Goal: Use online tool/utility: Utilize a website feature to perform a specific function

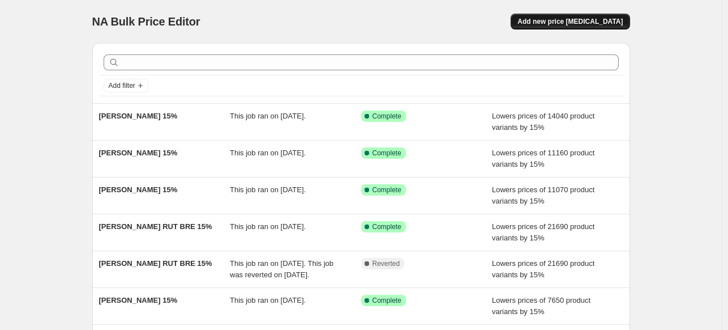
click at [577, 22] on span "Add new price [MEDICAL_DATA]" at bounding box center [569, 21] width 105 height 9
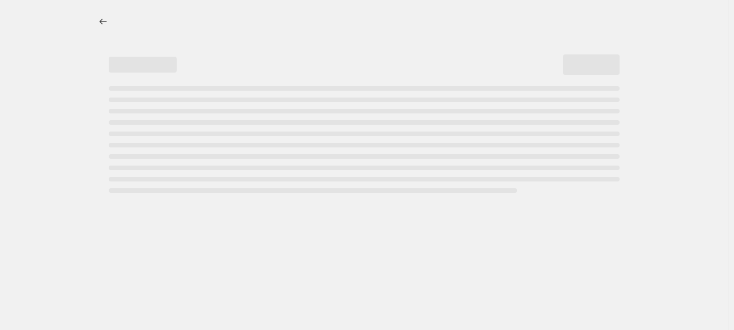
select select "percentage"
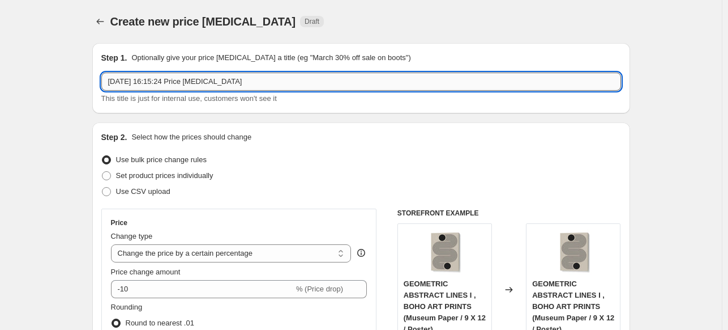
click at [369, 81] on input "[DATE] 16:15:24 Price [MEDICAL_DATA]" at bounding box center [361, 81] width 520 height 18
paste input "[PERSON_NAME]"
type input "[PERSON_NAME] 15%"
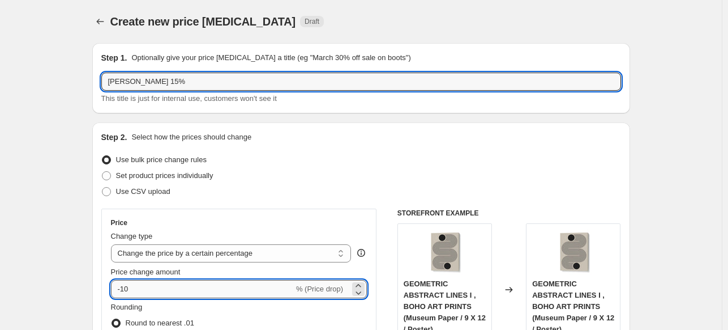
click at [208, 294] on input "-10" at bounding box center [202, 289] width 183 height 18
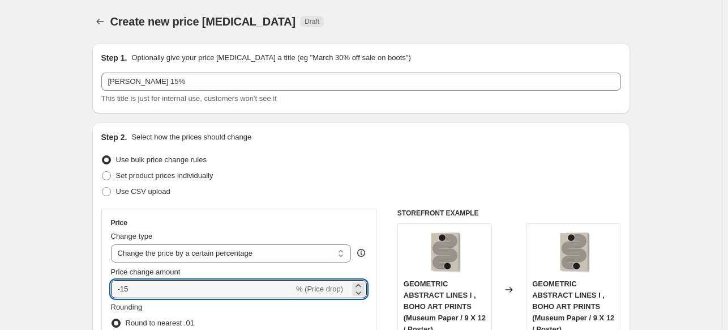
type input "-15"
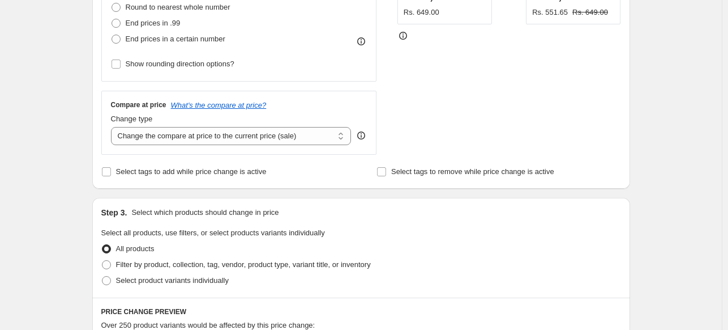
scroll to position [340, 0]
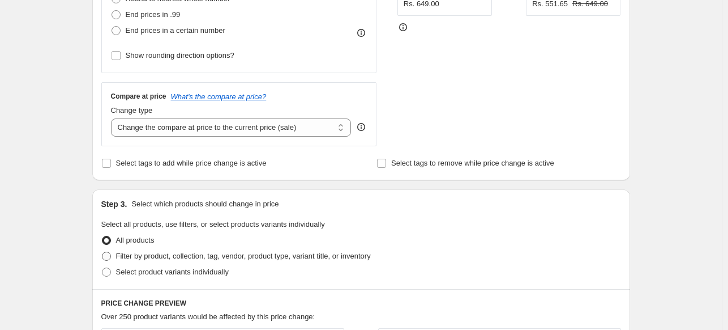
click at [130, 255] on span "Filter by product, collection, tag, vendor, product type, variant title, or inv…" at bounding box center [243, 255] width 255 height 8
click at [102, 252] on input "Filter by product, collection, tag, vendor, product type, variant title, or inv…" at bounding box center [102, 251] width 1 height 1
radio input "true"
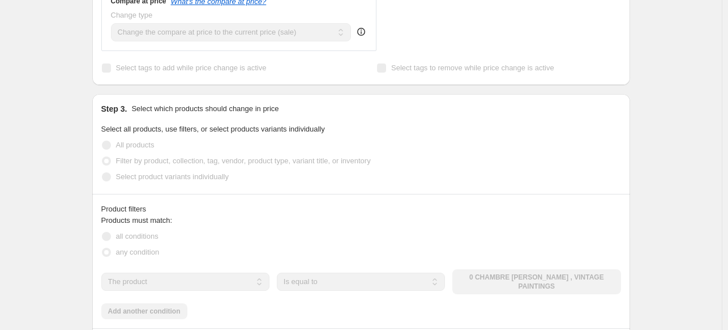
scroll to position [453, 0]
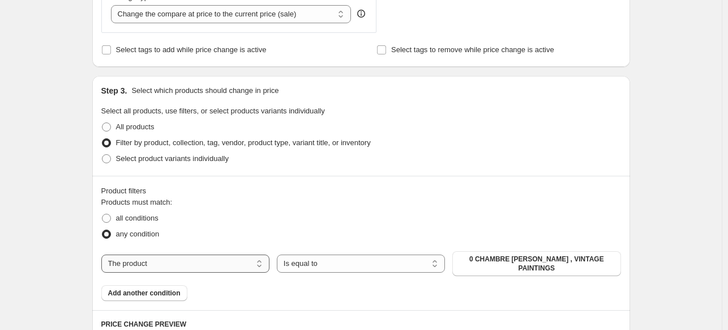
click at [191, 258] on select "The product The product's collection The product's tag The product's vendor The…" at bounding box center [185, 263] width 168 height 18
select select "collection"
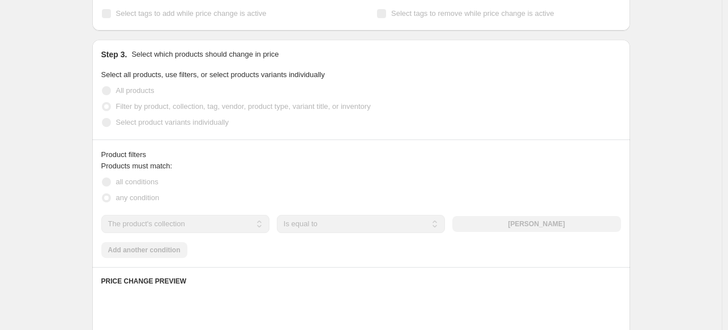
scroll to position [566, 0]
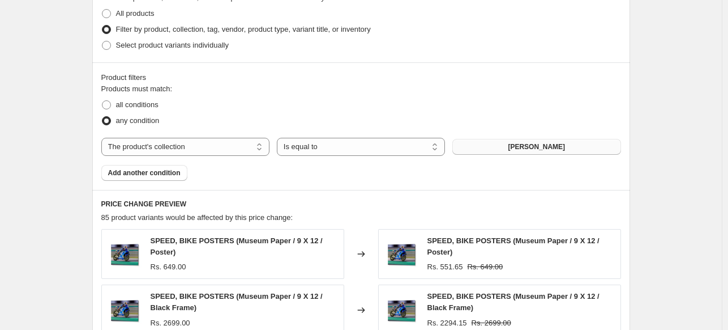
click at [542, 151] on span "[PERSON_NAME]" at bounding box center [536, 146] width 57 height 9
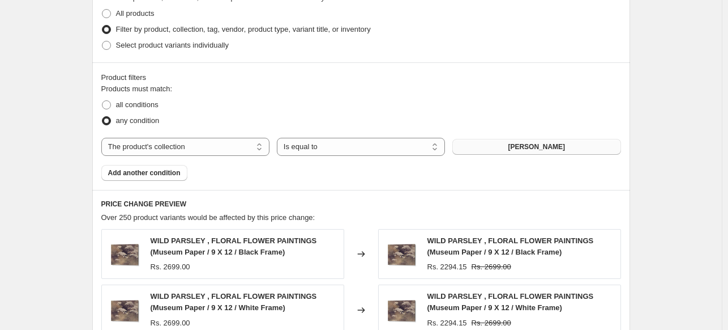
scroll to position [947, 0]
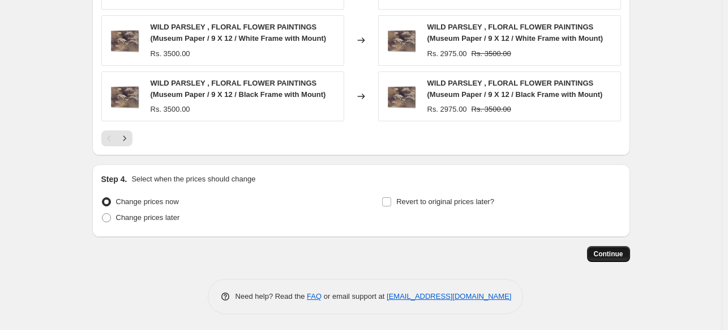
click at [623, 250] on span "Continue" at bounding box center [608, 253] width 29 height 9
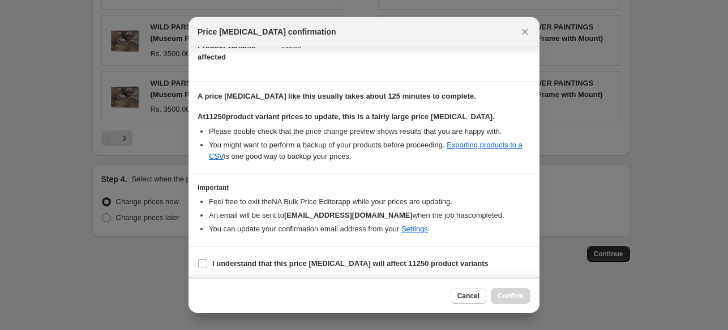
scroll to position [138, 0]
click at [251, 263] on b "I understand that this price [MEDICAL_DATA] will affect 11250 product variants" at bounding box center [350, 262] width 276 height 8
click at [207, 263] on input "I understand that this price [MEDICAL_DATA] will affect 11250 product variants" at bounding box center [202, 262] width 9 height 9
checkbox input "true"
click at [506, 294] on span "Confirm" at bounding box center [511, 295] width 26 height 9
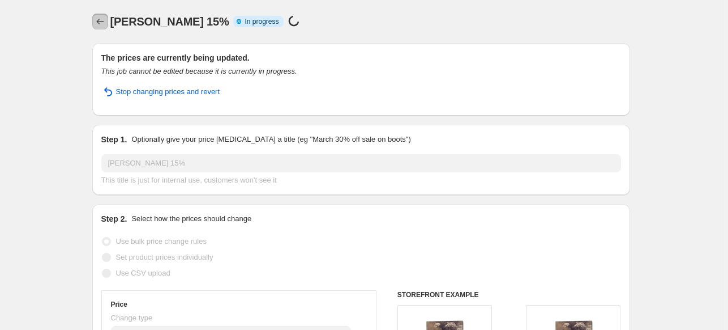
click at [101, 22] on icon "Price change jobs" at bounding box center [100, 21] width 11 height 11
